Goal: Browse casually

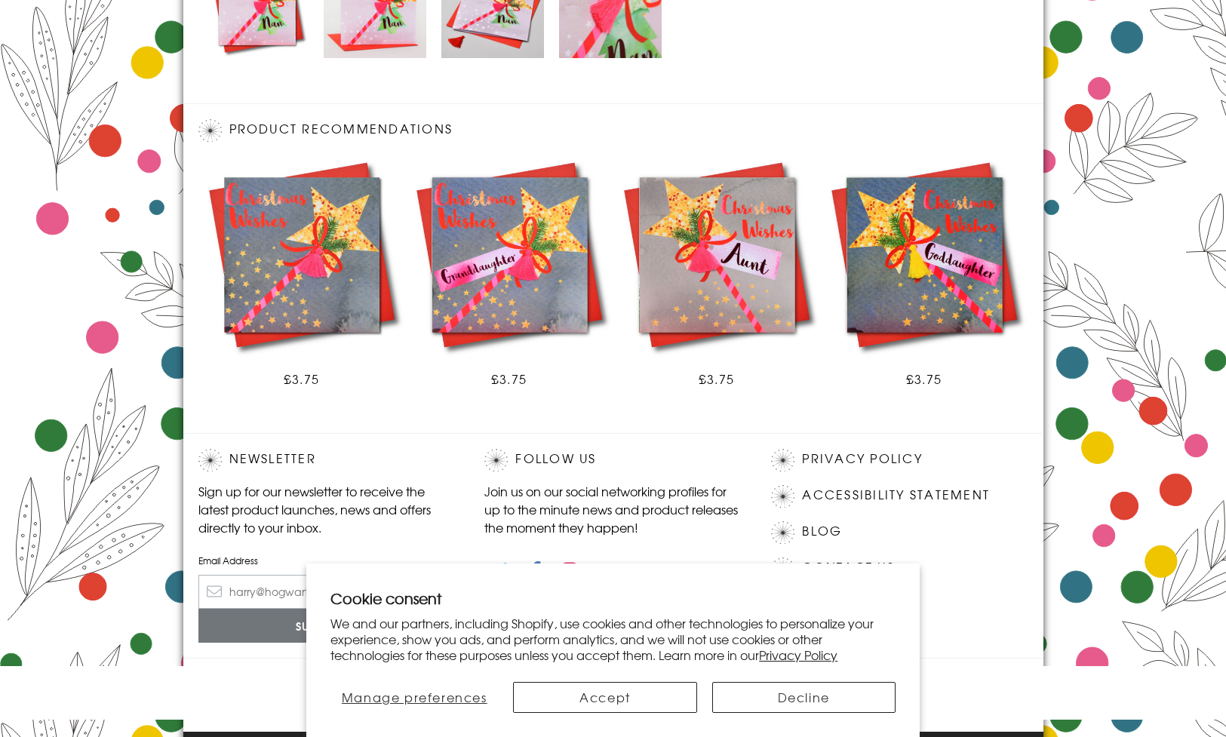
scroll to position [819, 0]
